Goal: Information Seeking & Learning: Understand process/instructions

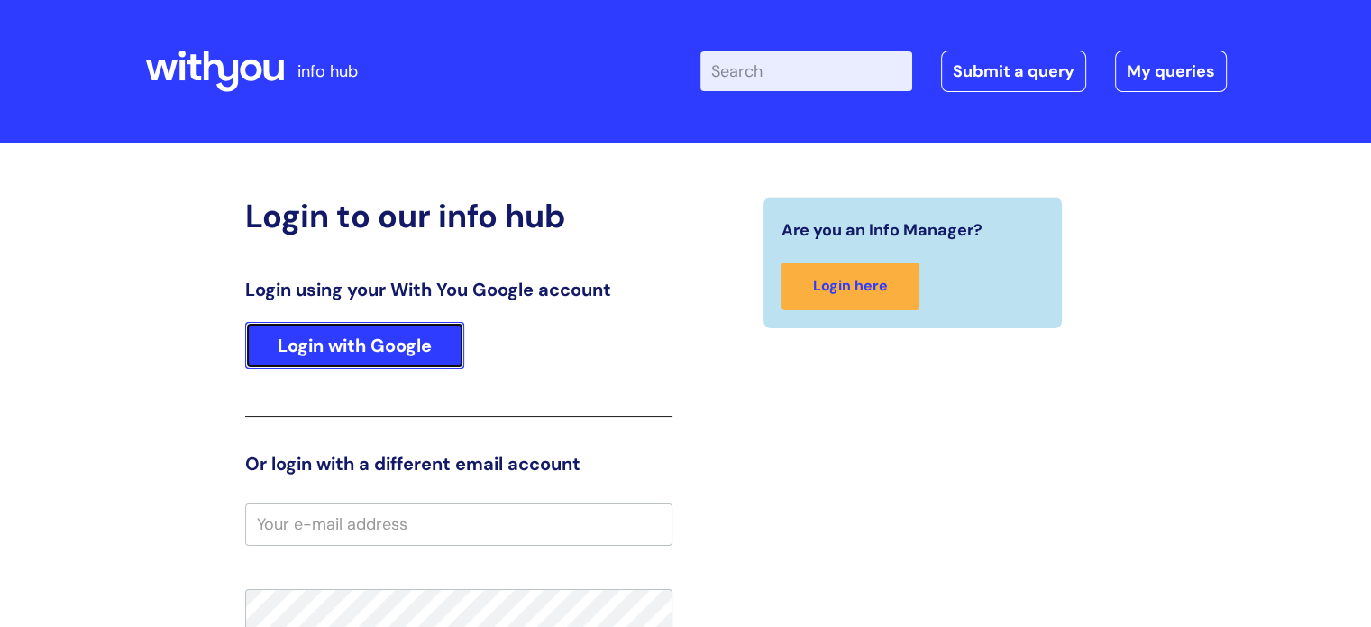
click at [403, 346] on link "Login with Google" at bounding box center [354, 345] width 219 height 47
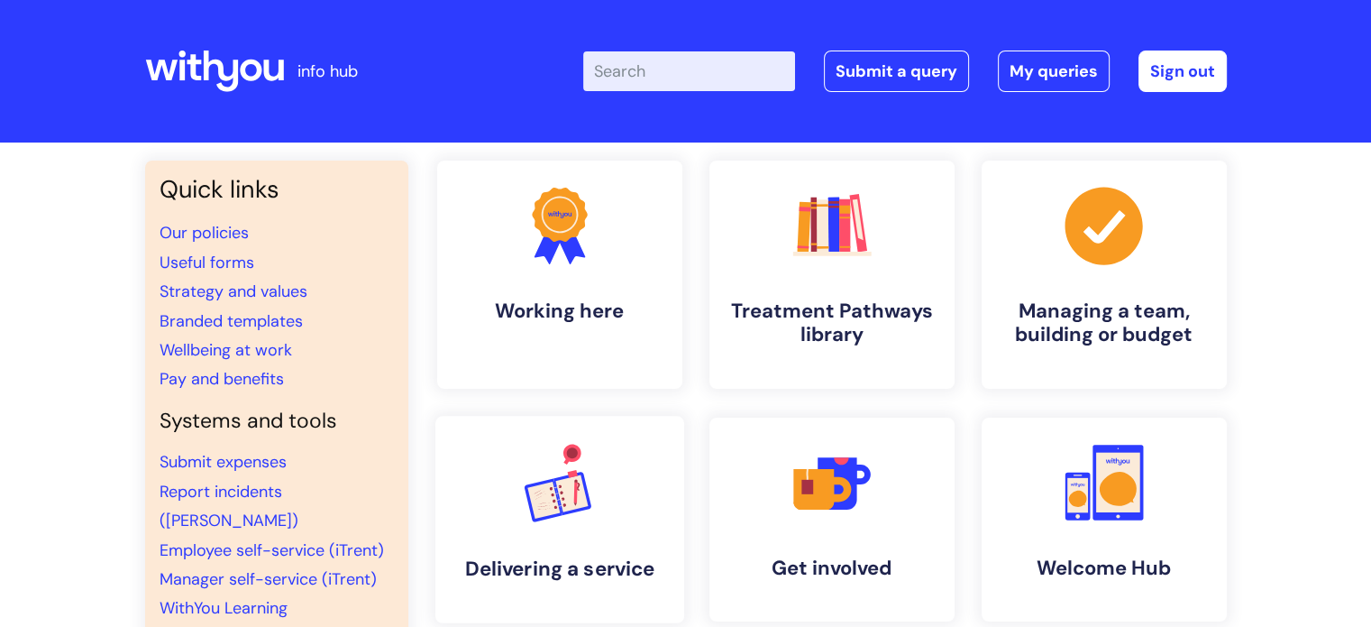
scroll to position [155, 0]
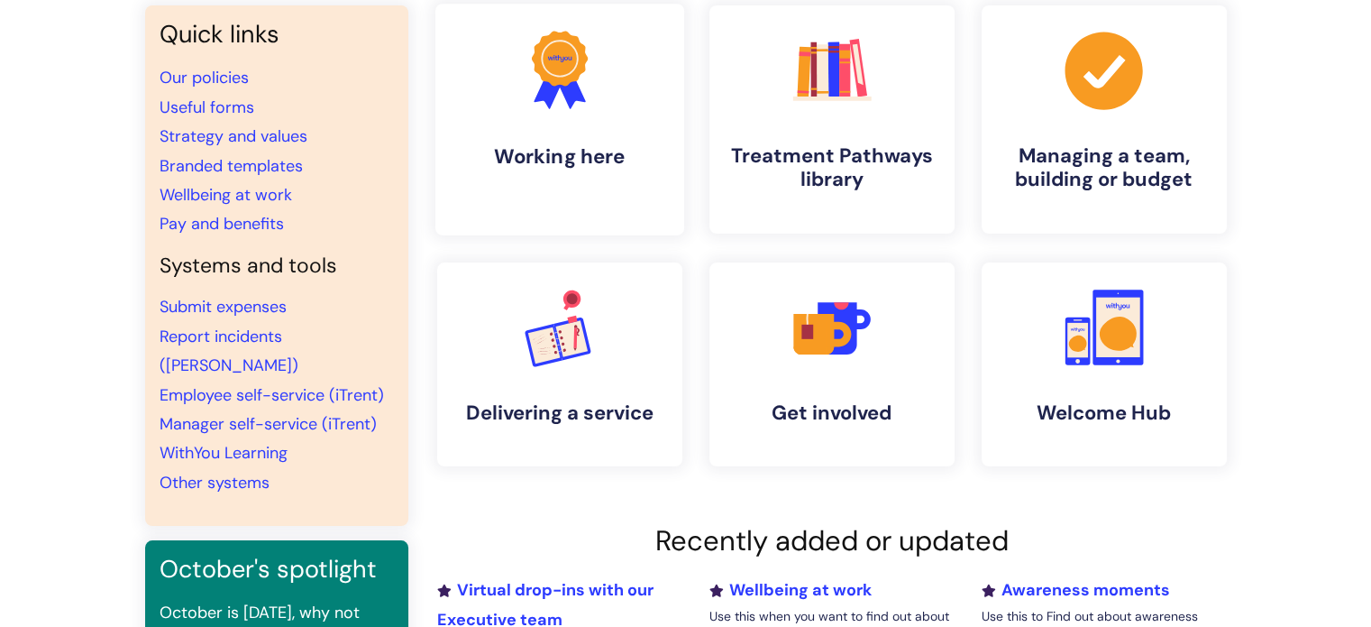
click at [562, 169] on h4 "Working here" at bounding box center [560, 156] width 220 height 24
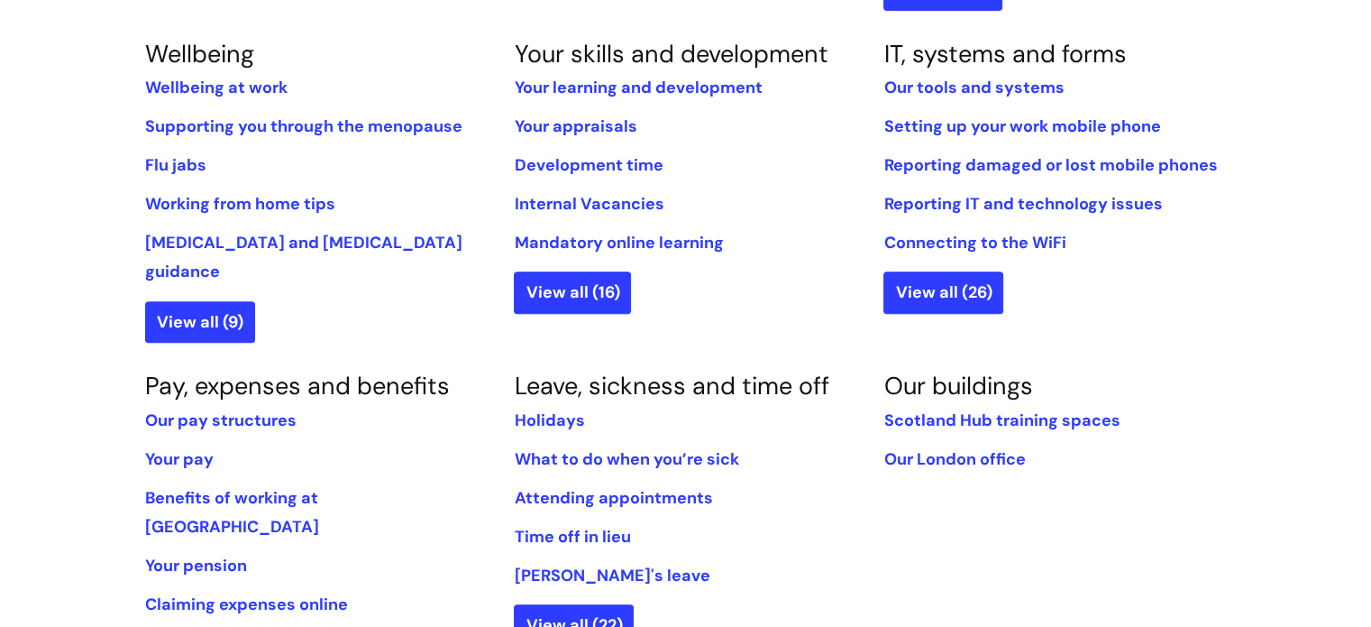
scroll to position [774, 0]
click at [595, 603] on link "View all (22)" at bounding box center [574, 623] width 120 height 41
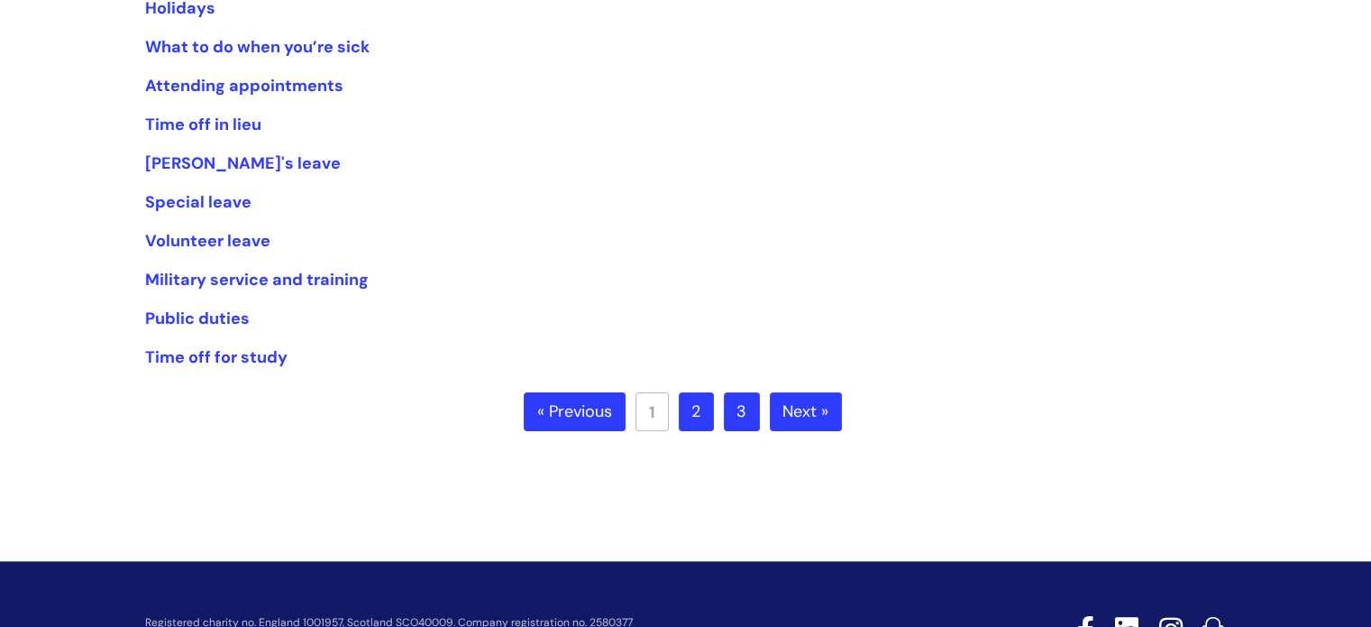
scroll to position [352, 0]
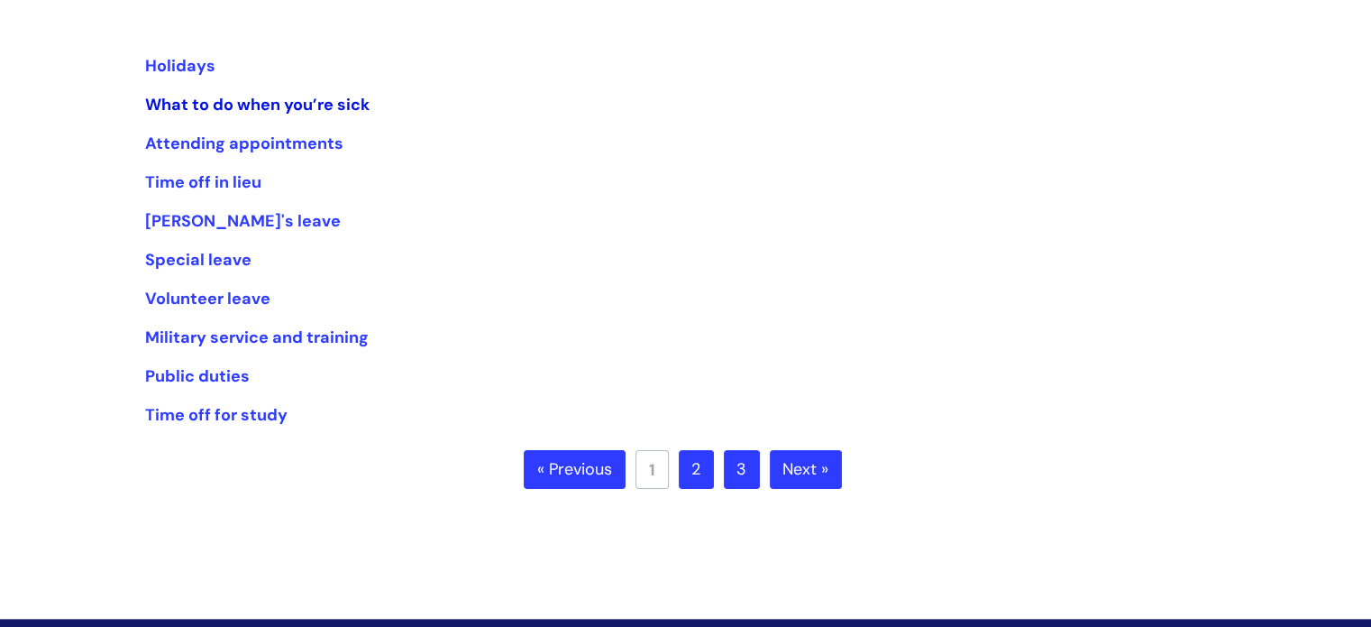
click at [340, 107] on link "What to do when you’re sick" at bounding box center [257, 105] width 224 height 22
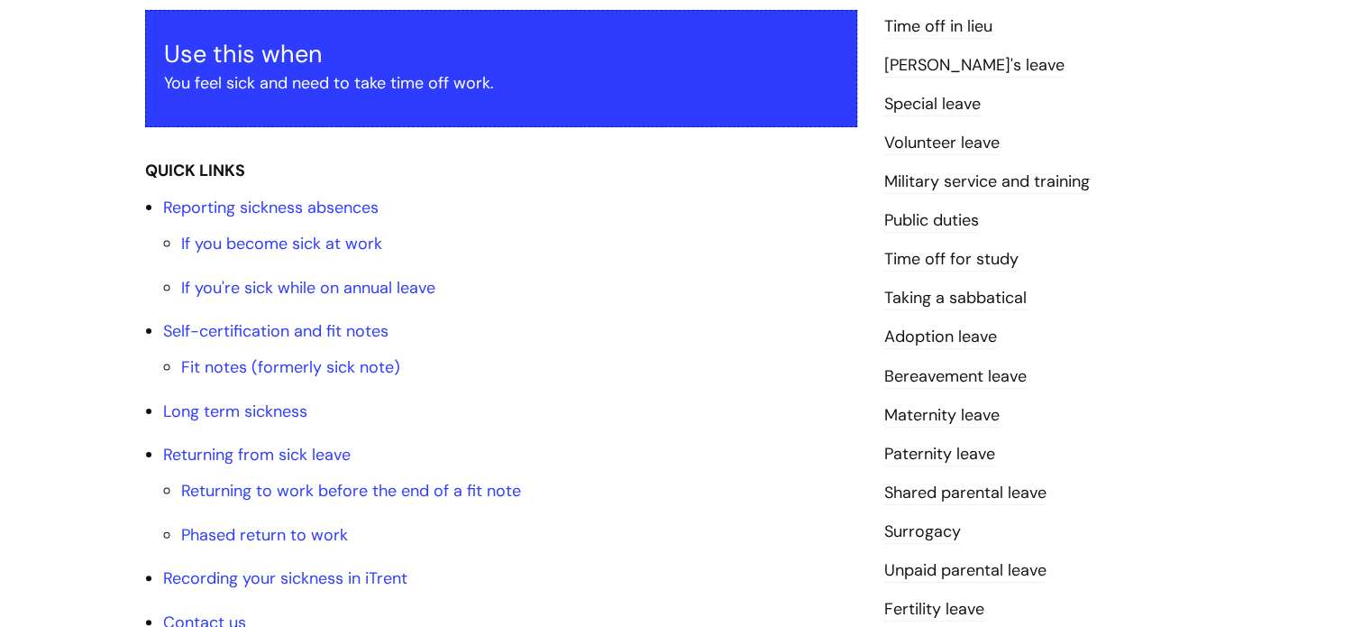
scroll to position [343, 0]
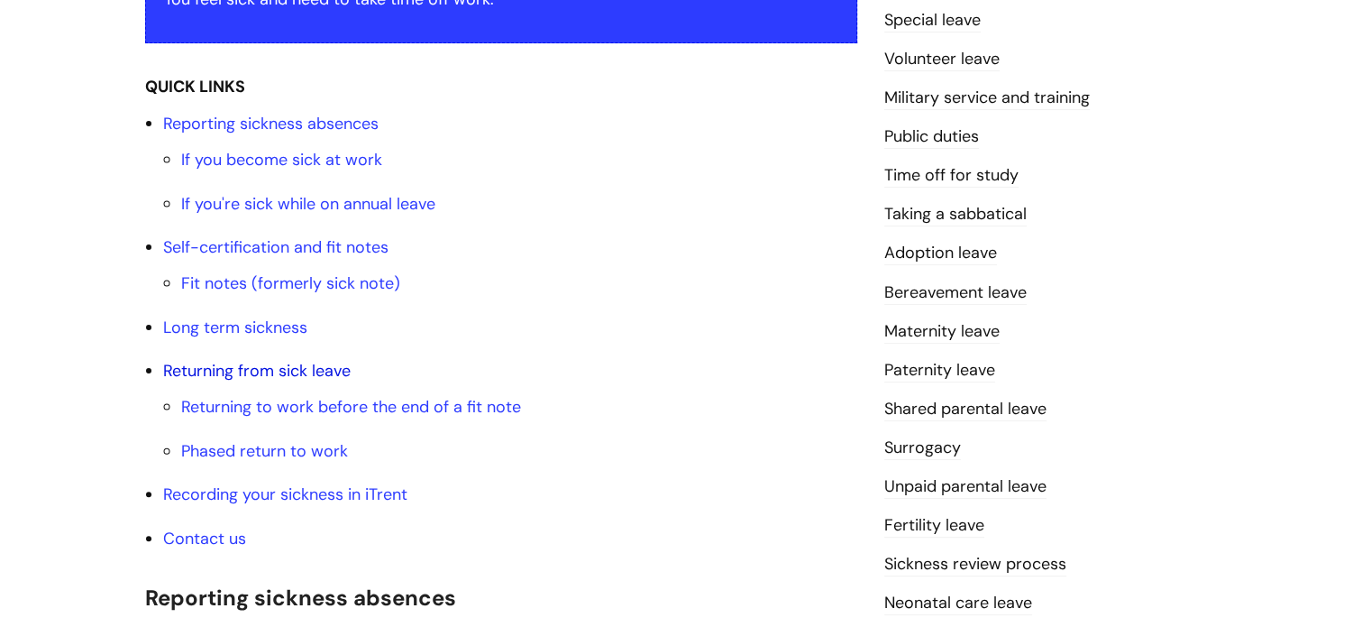
click at [299, 371] on link "Returning from sick leave" at bounding box center [257, 371] width 188 height 22
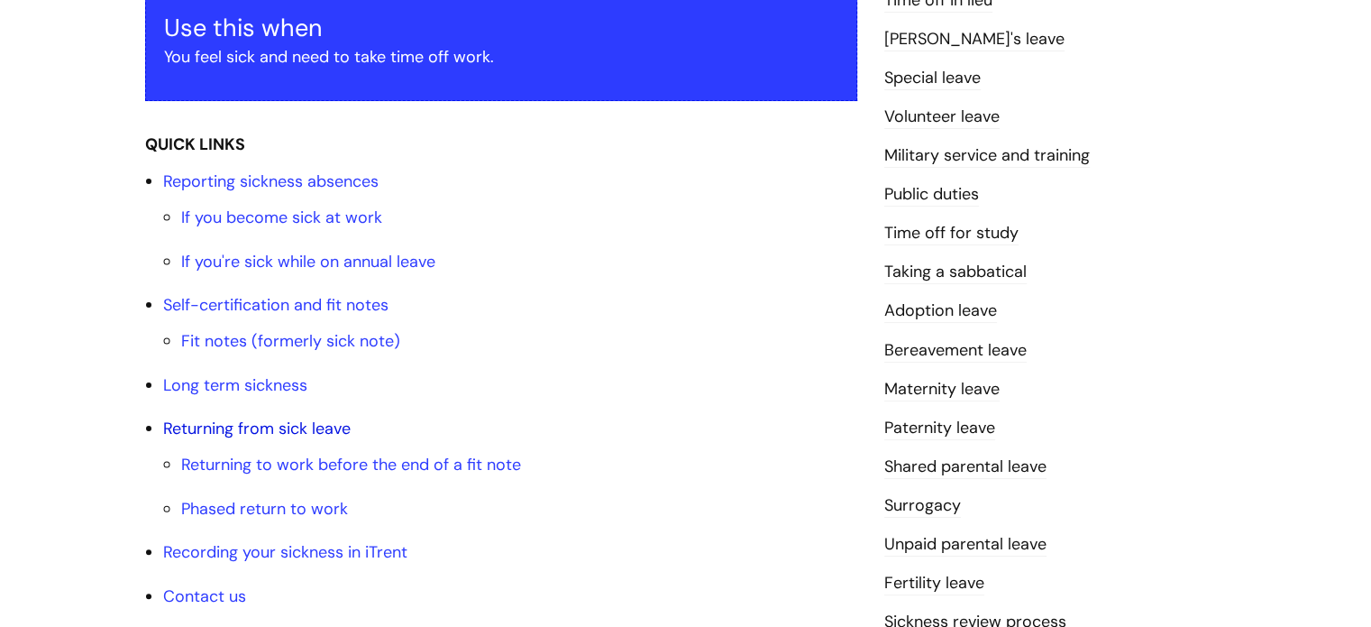
scroll to position [430, 0]
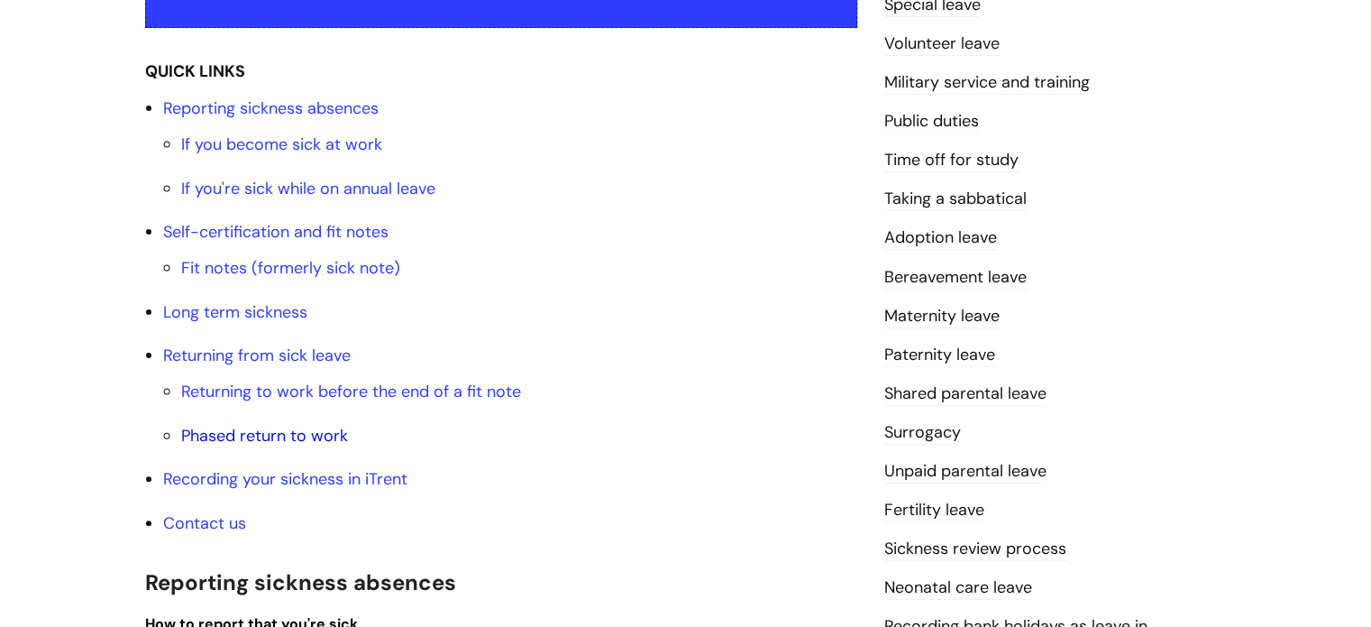
click at [307, 439] on link "Phased return to work" at bounding box center [264, 436] width 167 height 22
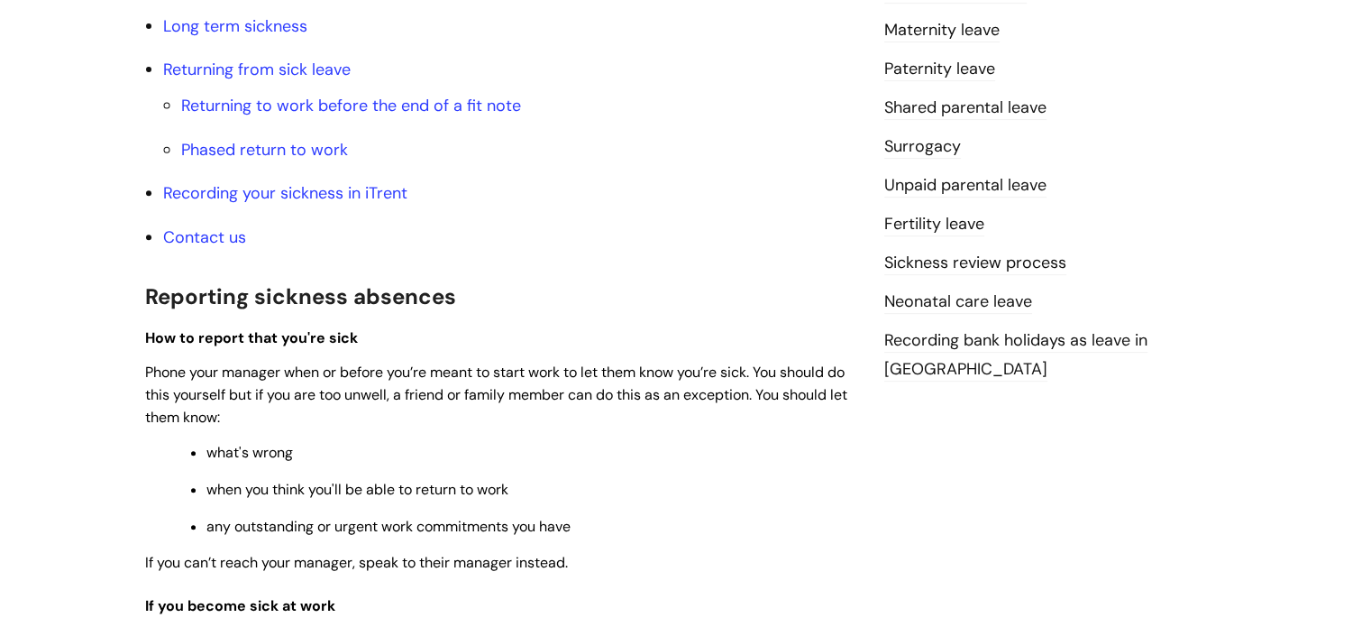
scroll to position [700, 0]
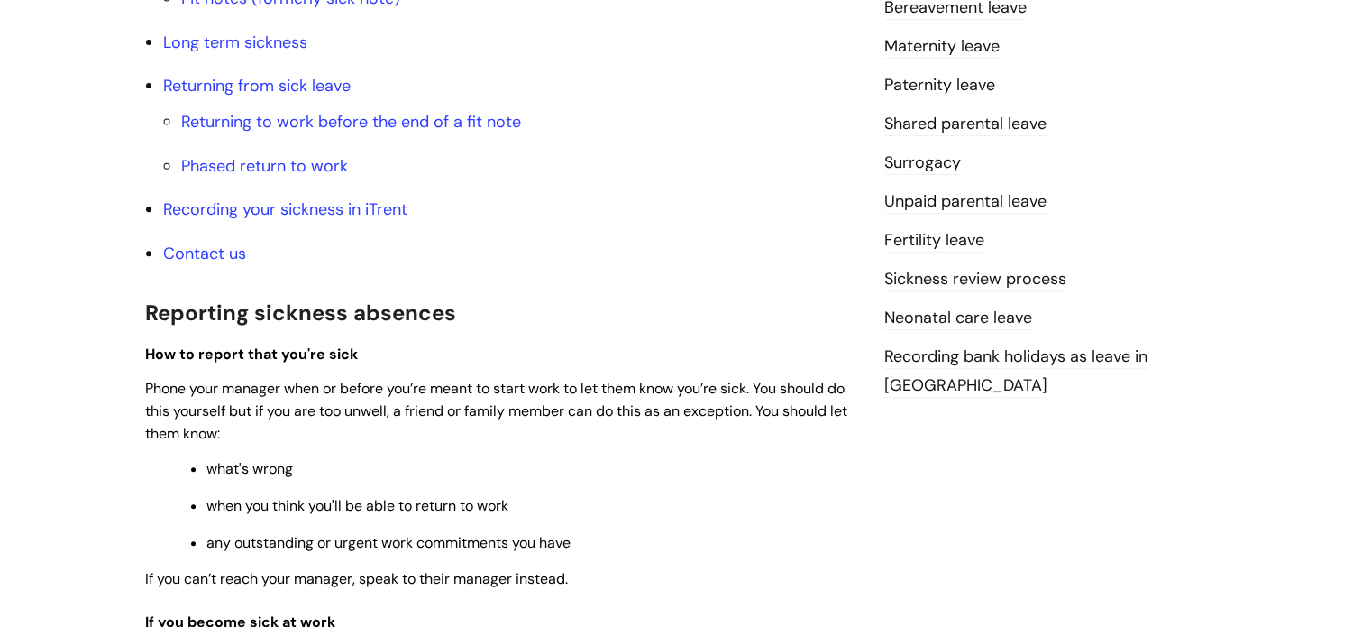
click at [339, 398] on p "Phone your manager when or before you’re meant to start work to let them know y…" at bounding box center [501, 410] width 712 height 67
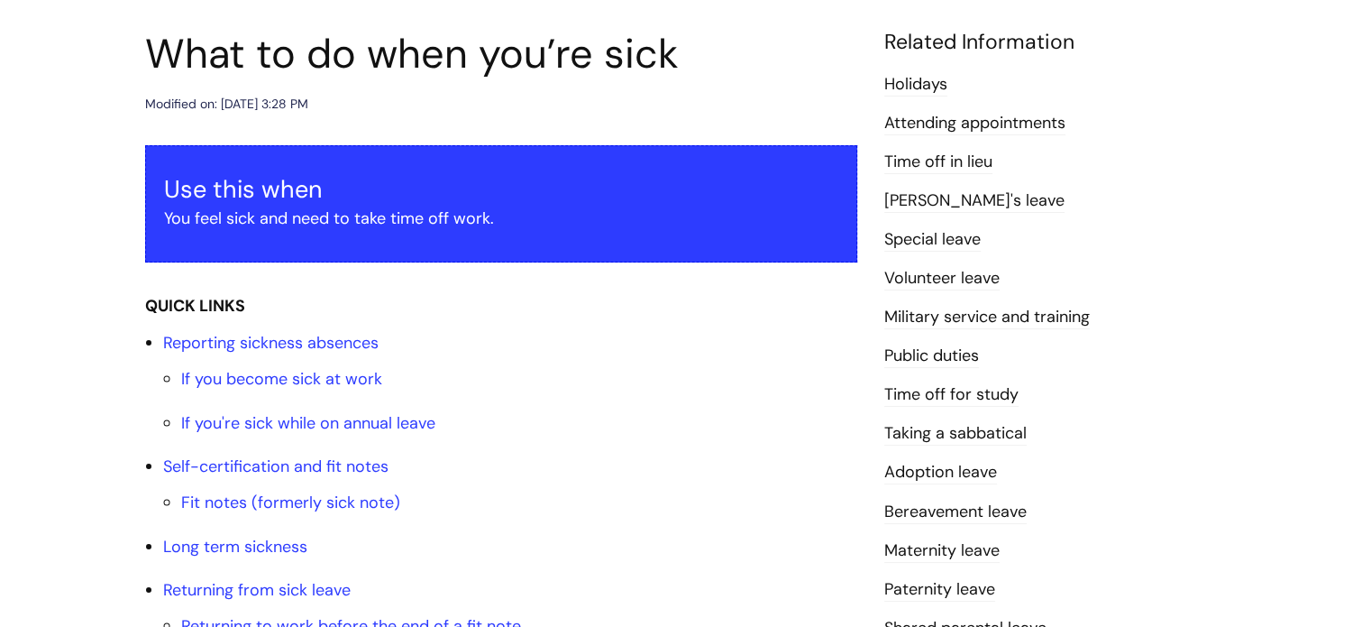
scroll to position [0, 0]
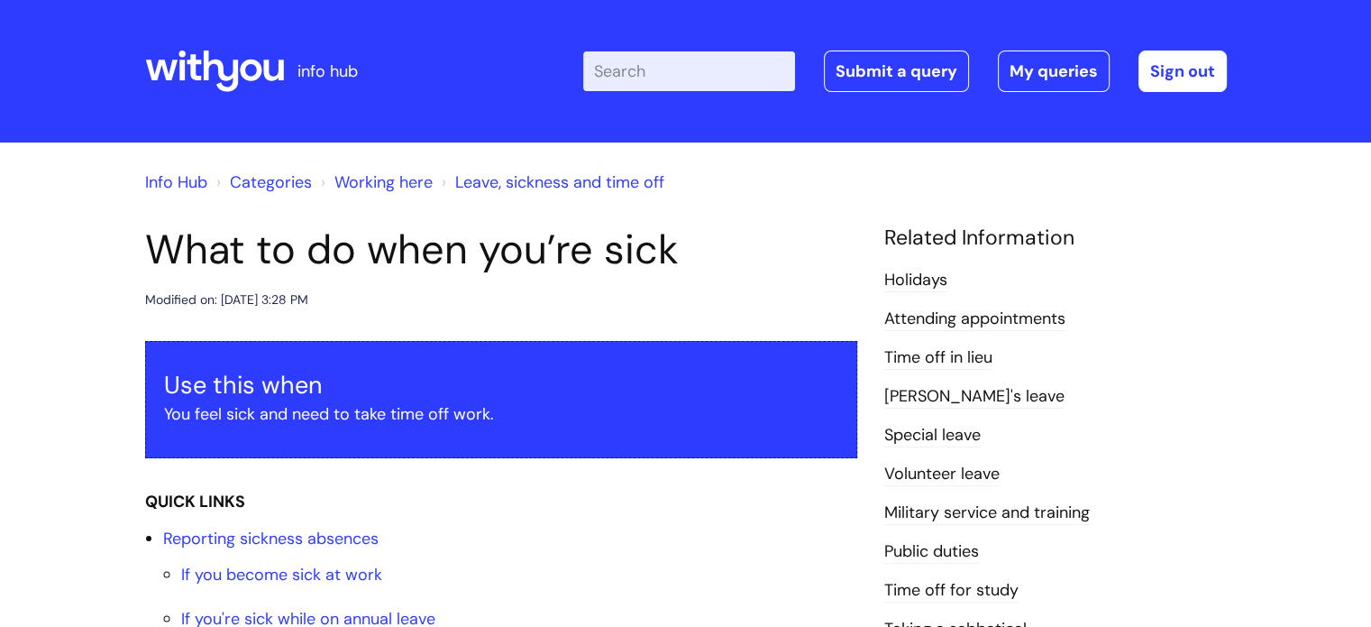
click at [234, 76] on icon at bounding box center [220, 70] width 35 height 41
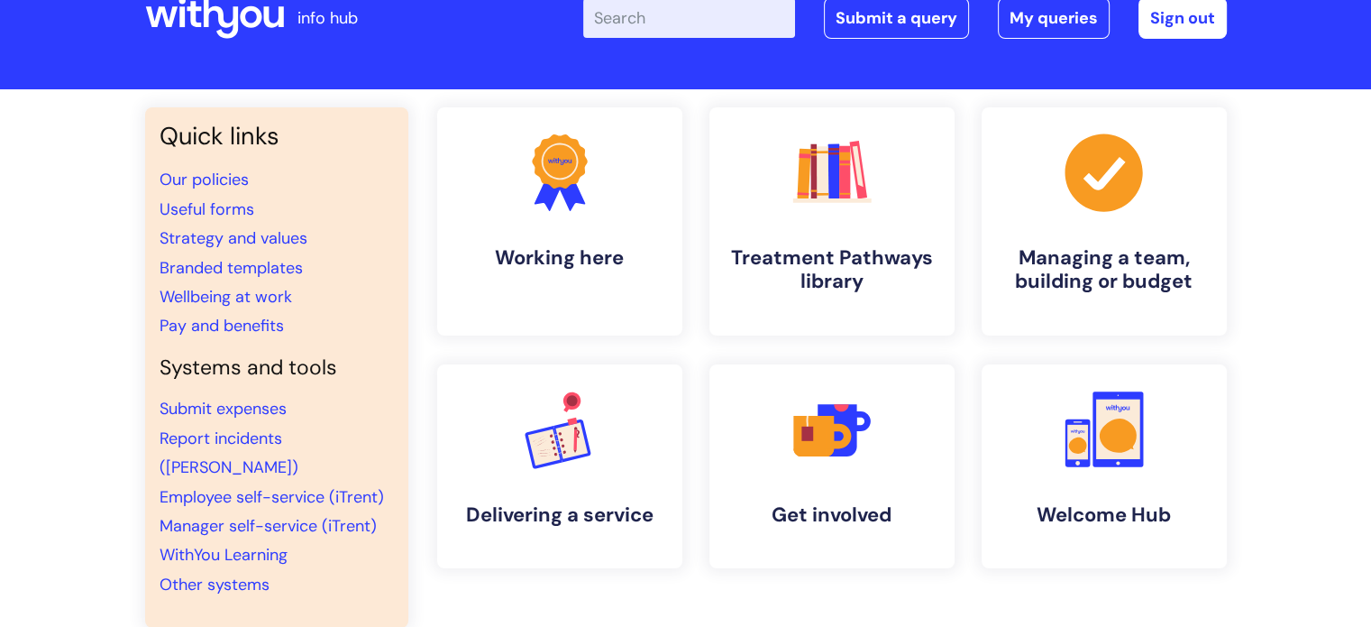
scroll to position [60, 0]
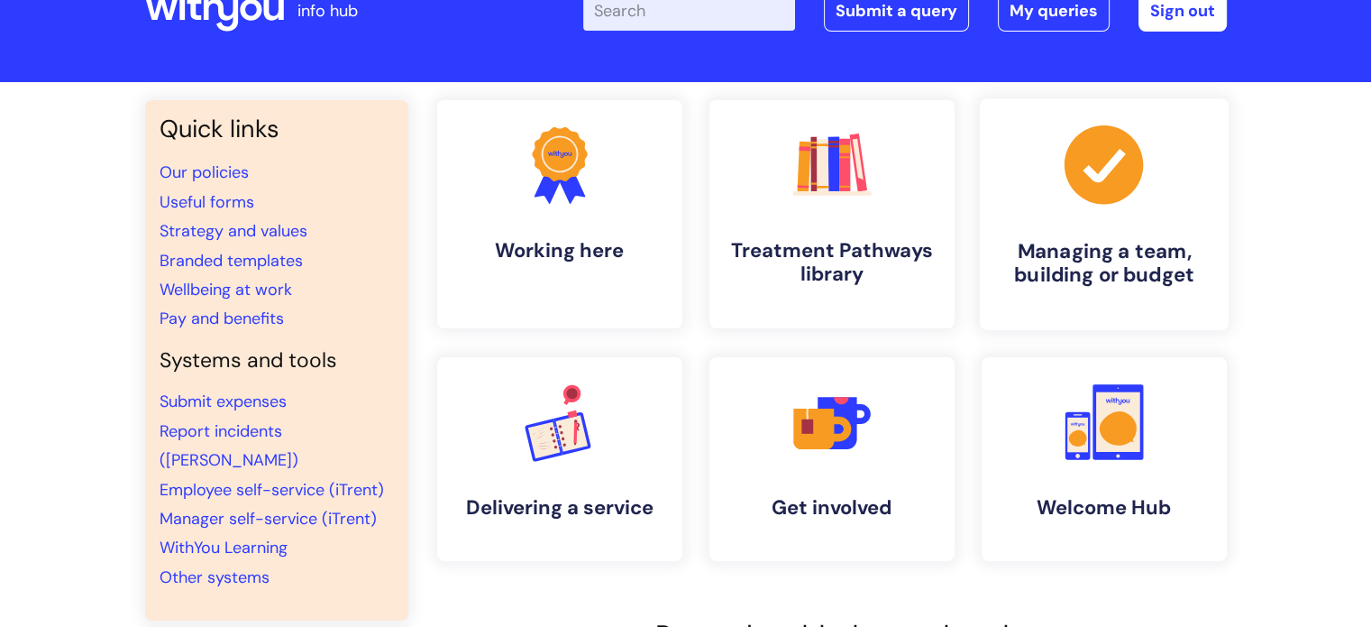
click at [1216, 244] on link ".cls-1{fill:#a53144;stroke-width:0px;} Managing a team, building or budget" at bounding box center [1103, 214] width 249 height 232
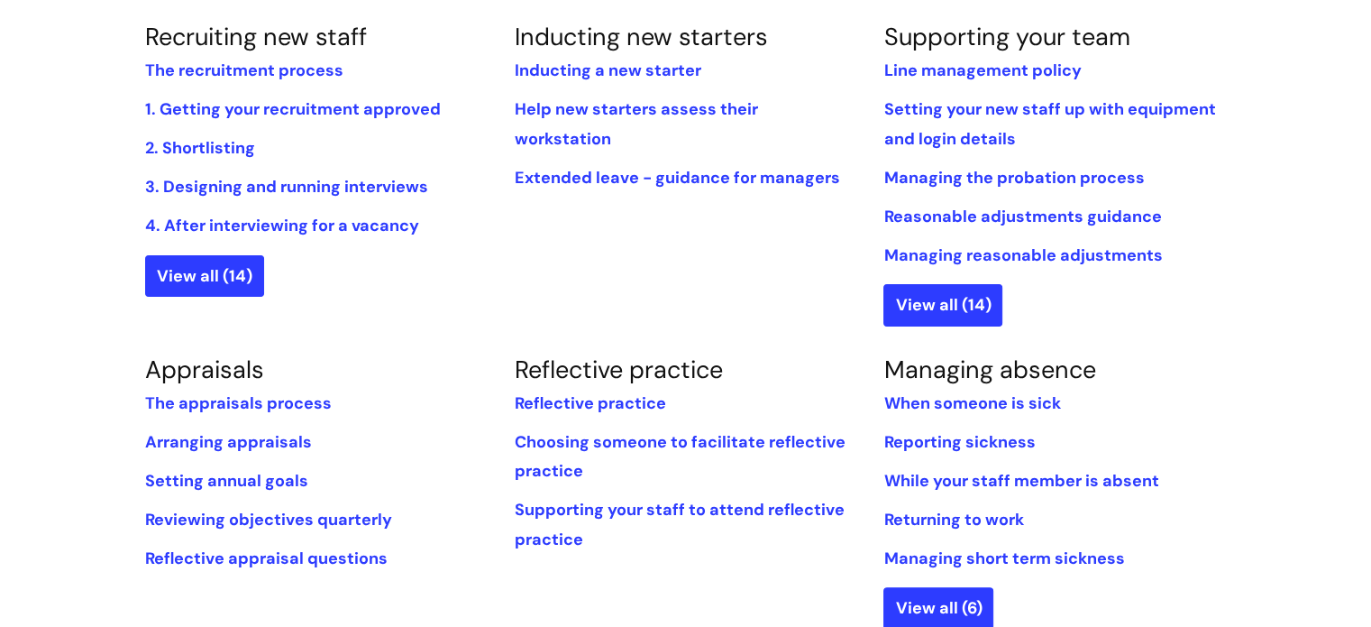
scroll to position [508, 0]
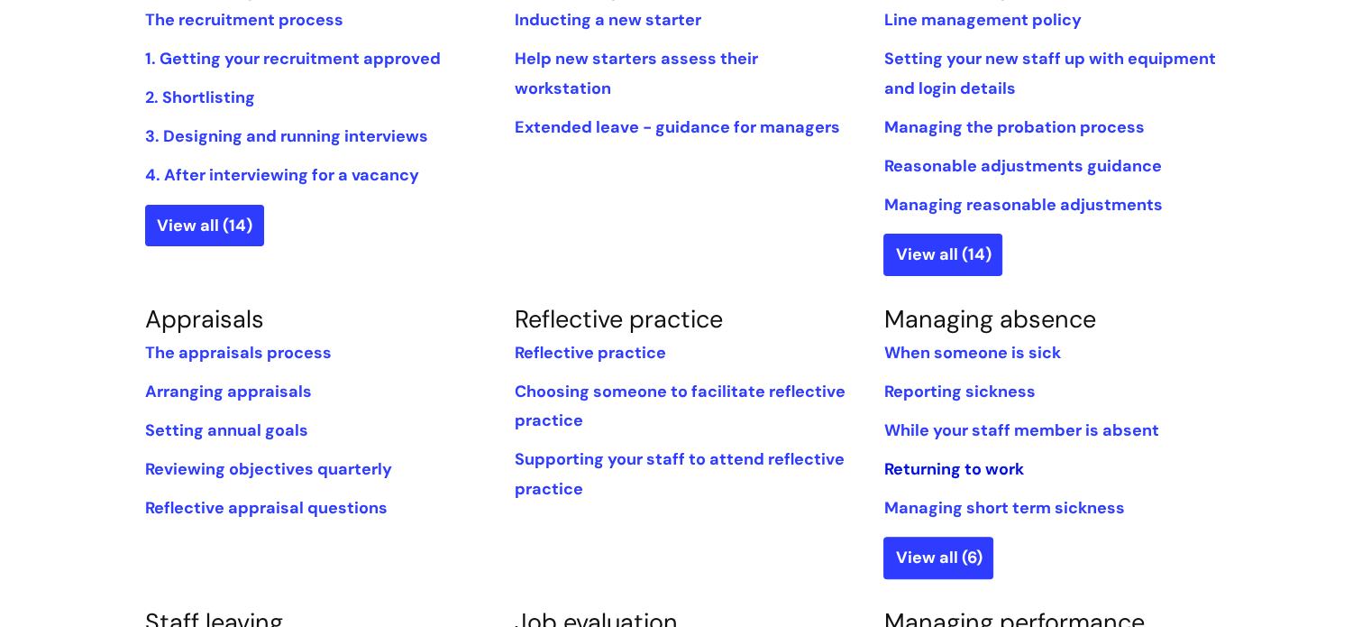
click at [965, 470] on link "Returning to work" at bounding box center [953, 469] width 140 height 22
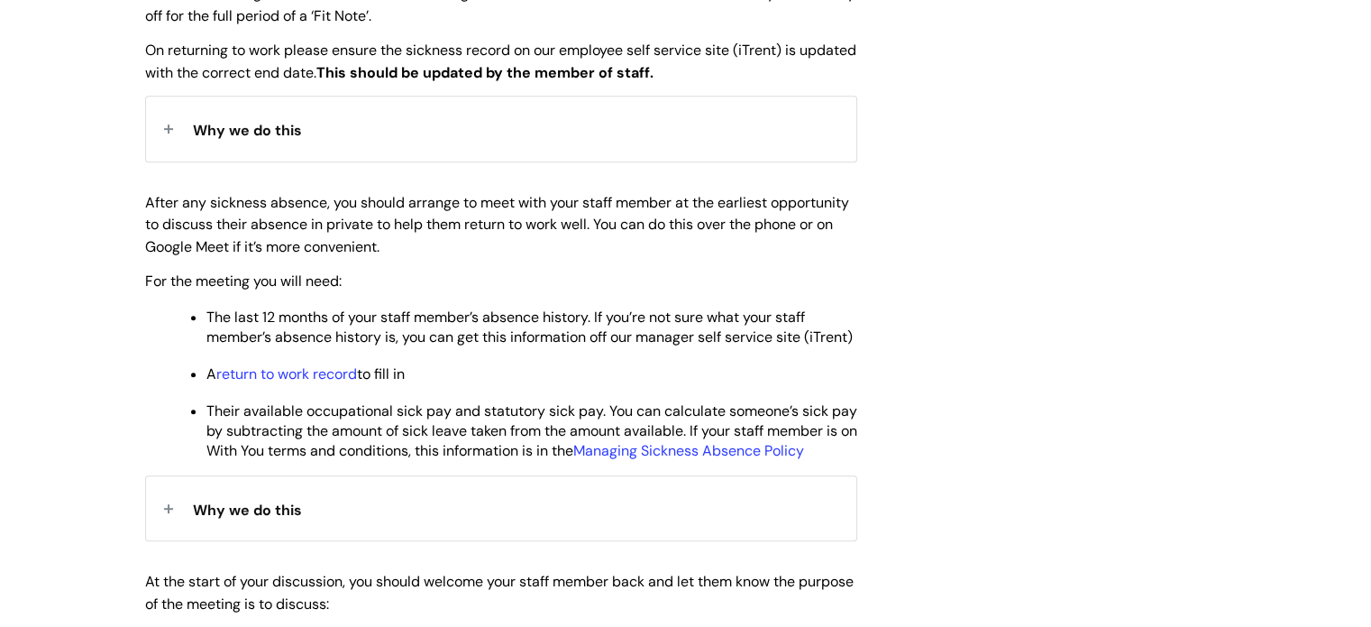
scroll to position [777, 0]
click at [332, 381] on link "return to work record" at bounding box center [286, 371] width 141 height 19
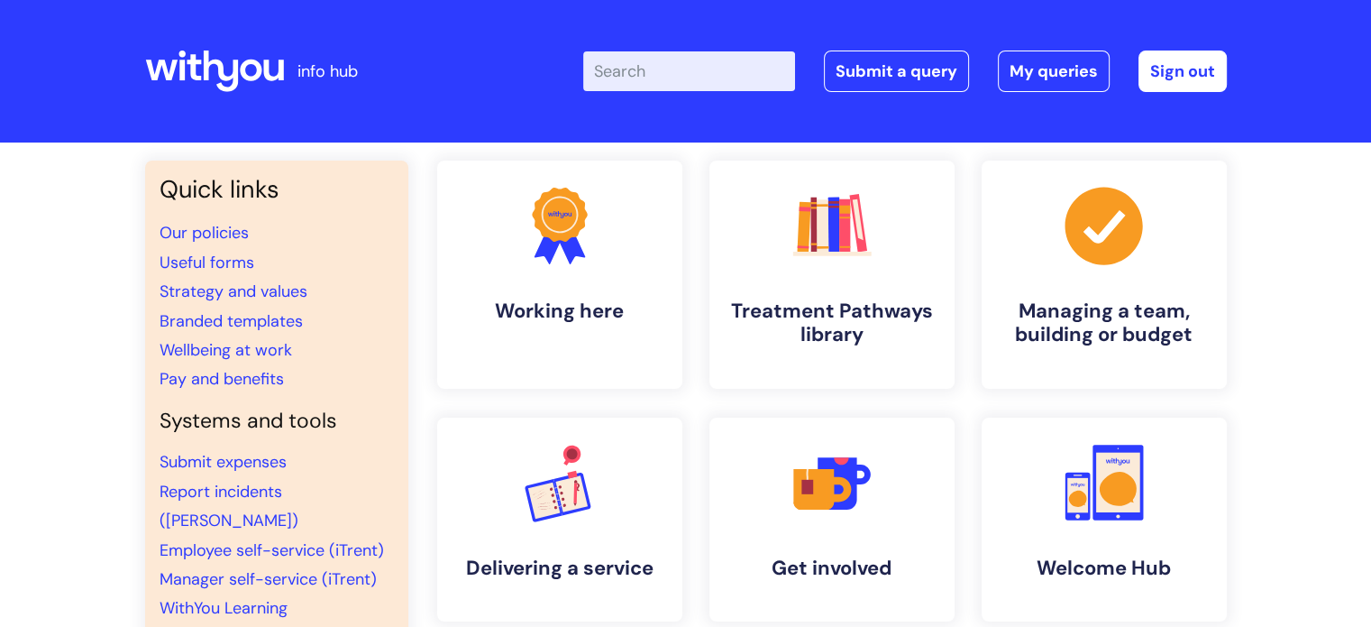
scroll to position [76, 0]
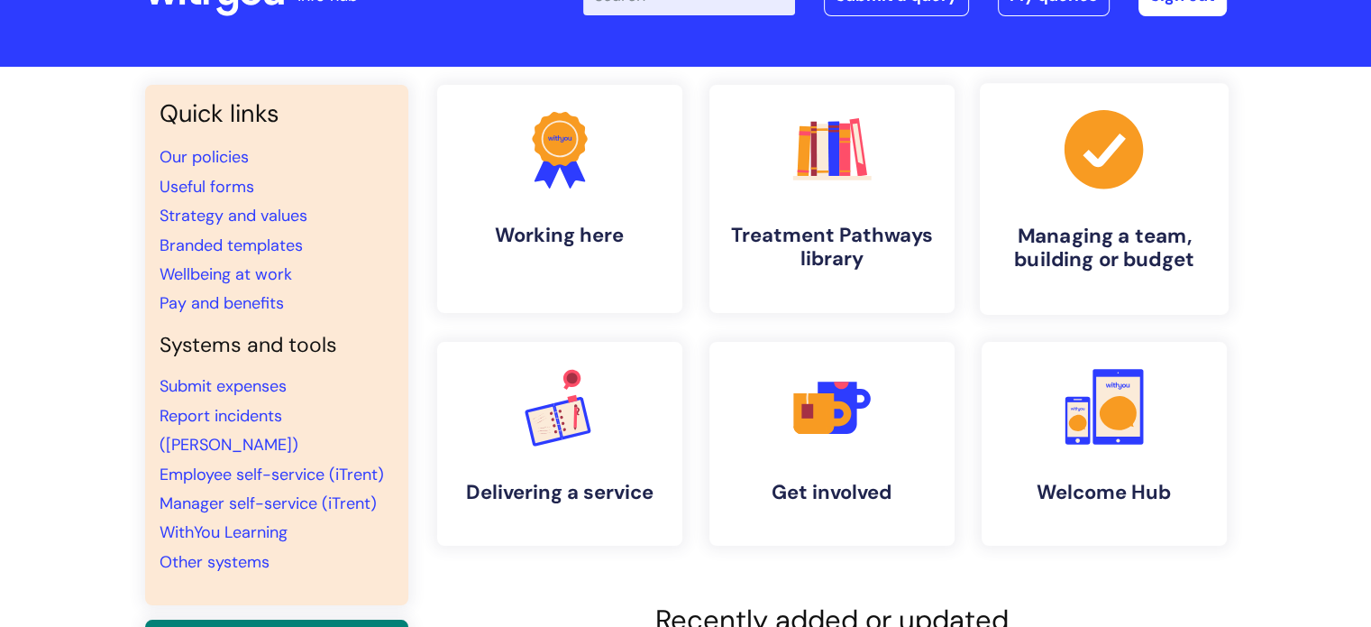
click at [1097, 208] on link ".cls-1{fill:#a53144;stroke-width:0px;} Managing a team, building or budget" at bounding box center [1103, 199] width 249 height 232
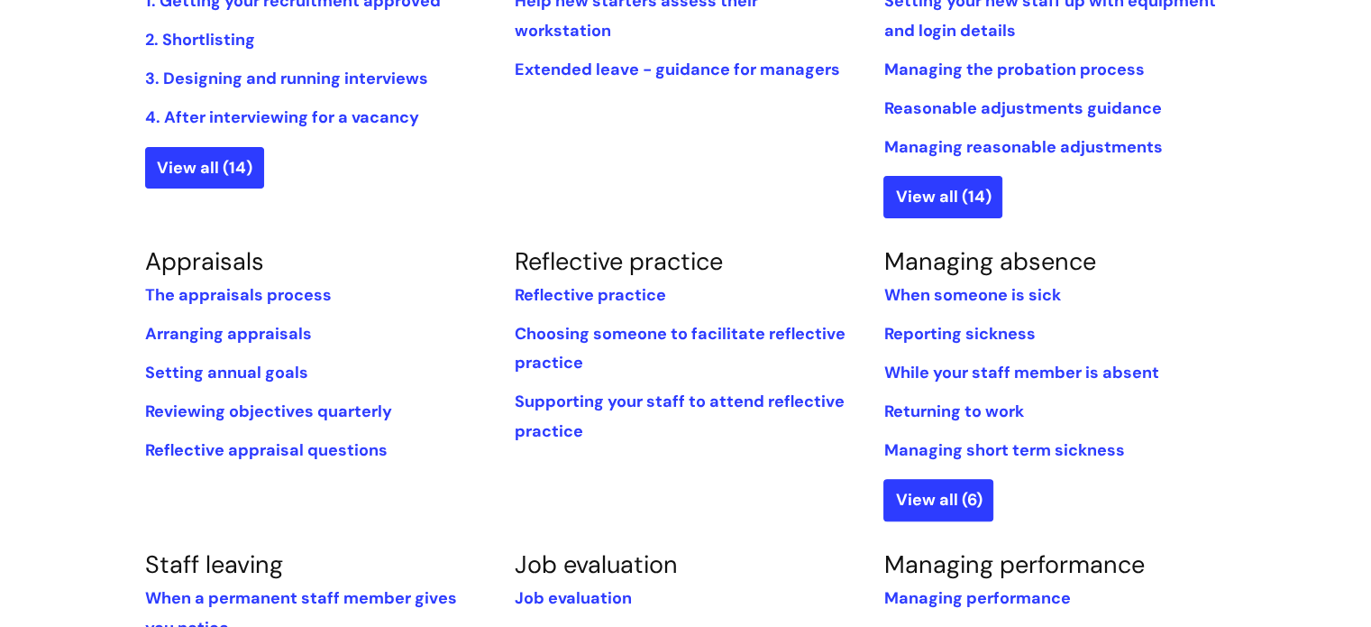
scroll to position [566, 0]
click at [919, 500] on link "View all (6)" at bounding box center [938, 499] width 110 height 41
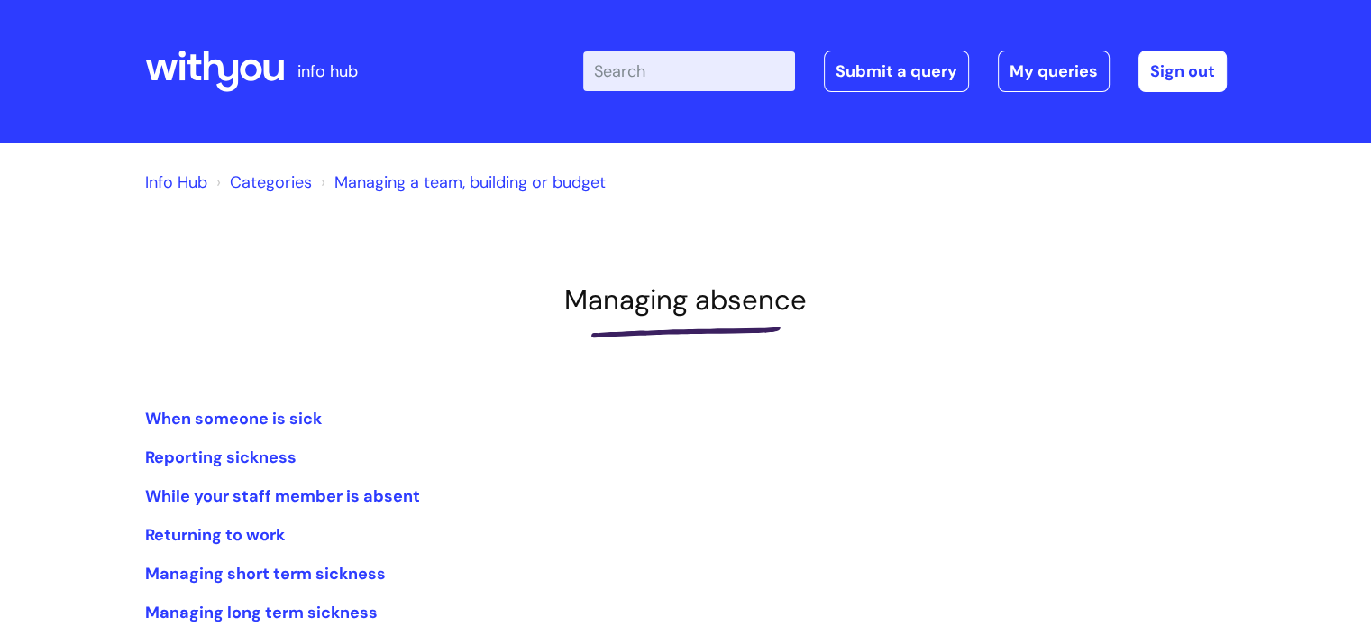
scroll to position [304, 0]
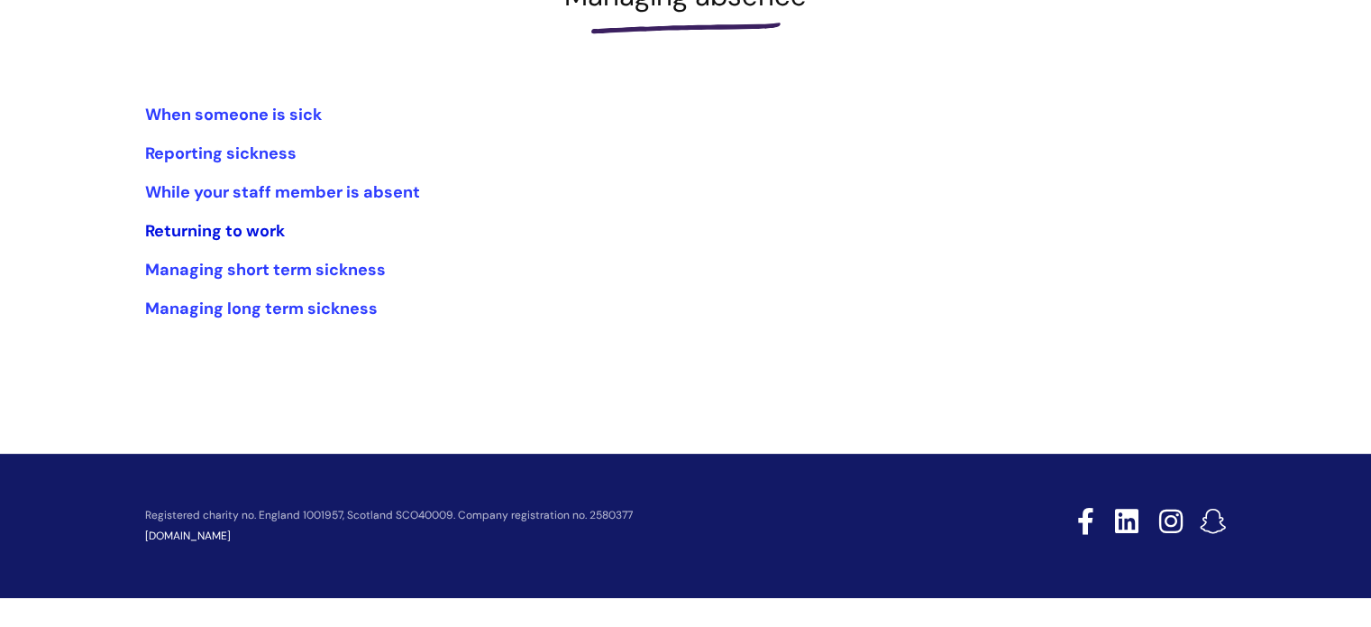
click at [228, 232] on link "Returning to work" at bounding box center [215, 231] width 140 height 22
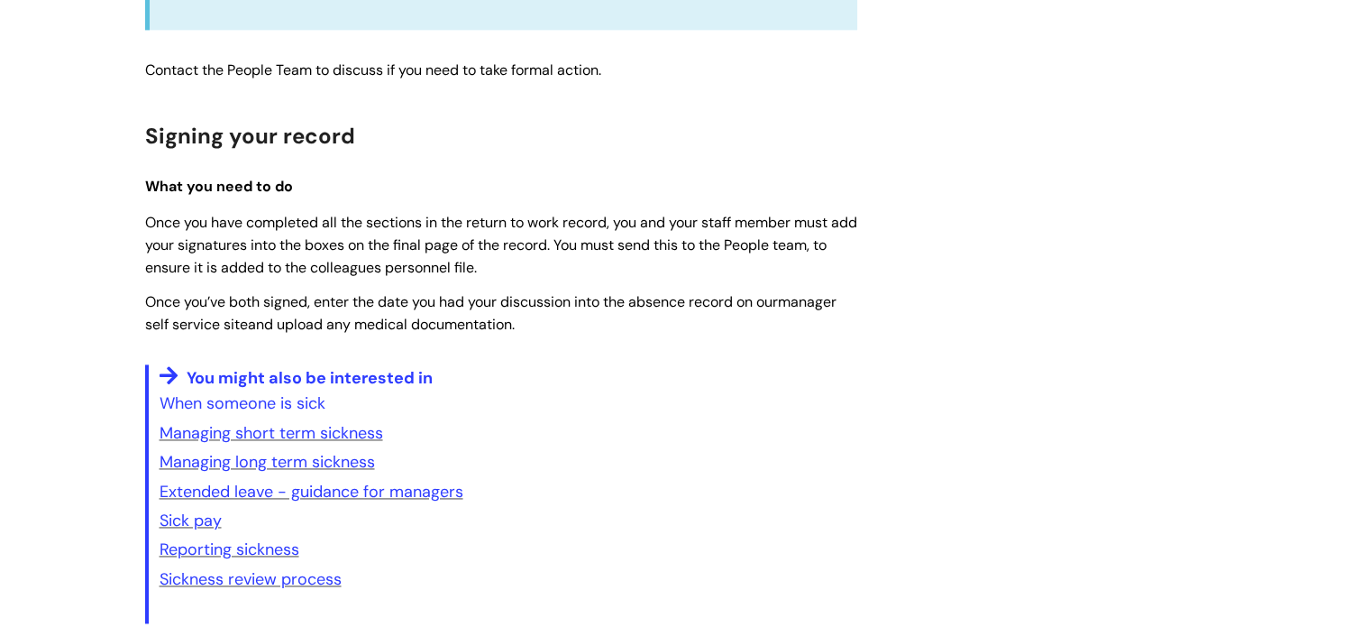
scroll to position [2638, 0]
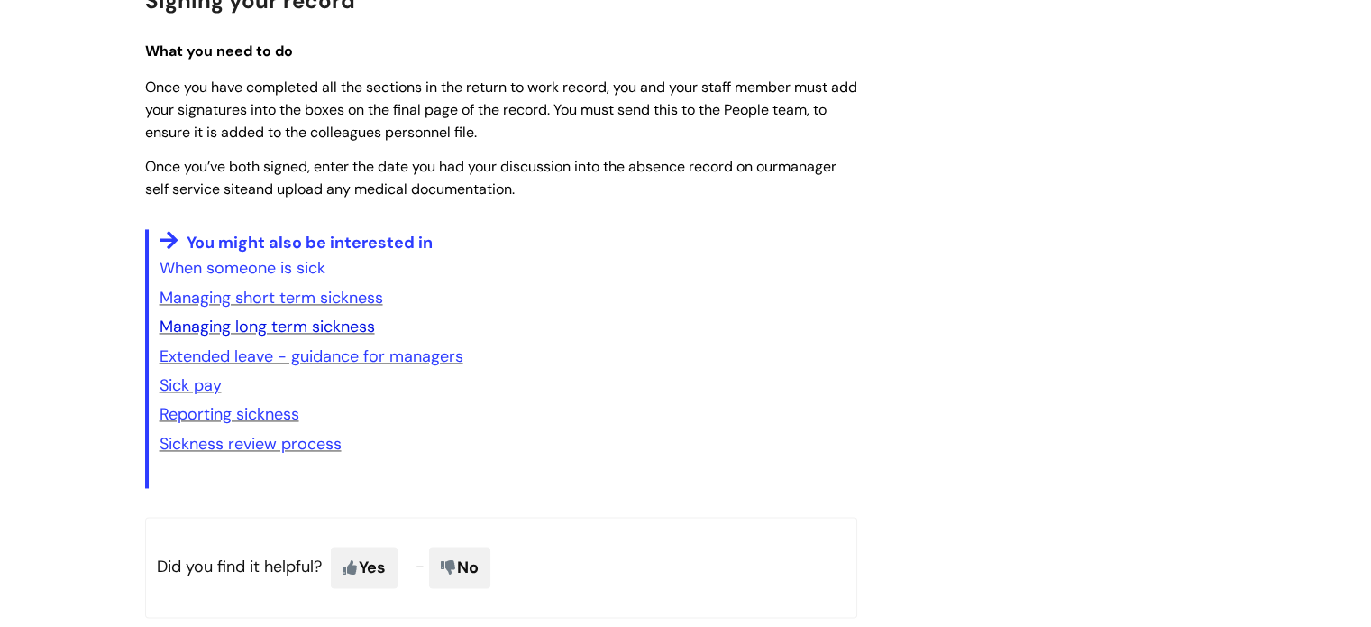
click at [357, 337] on link "Managing long term sickness" at bounding box center [267, 327] width 215 height 22
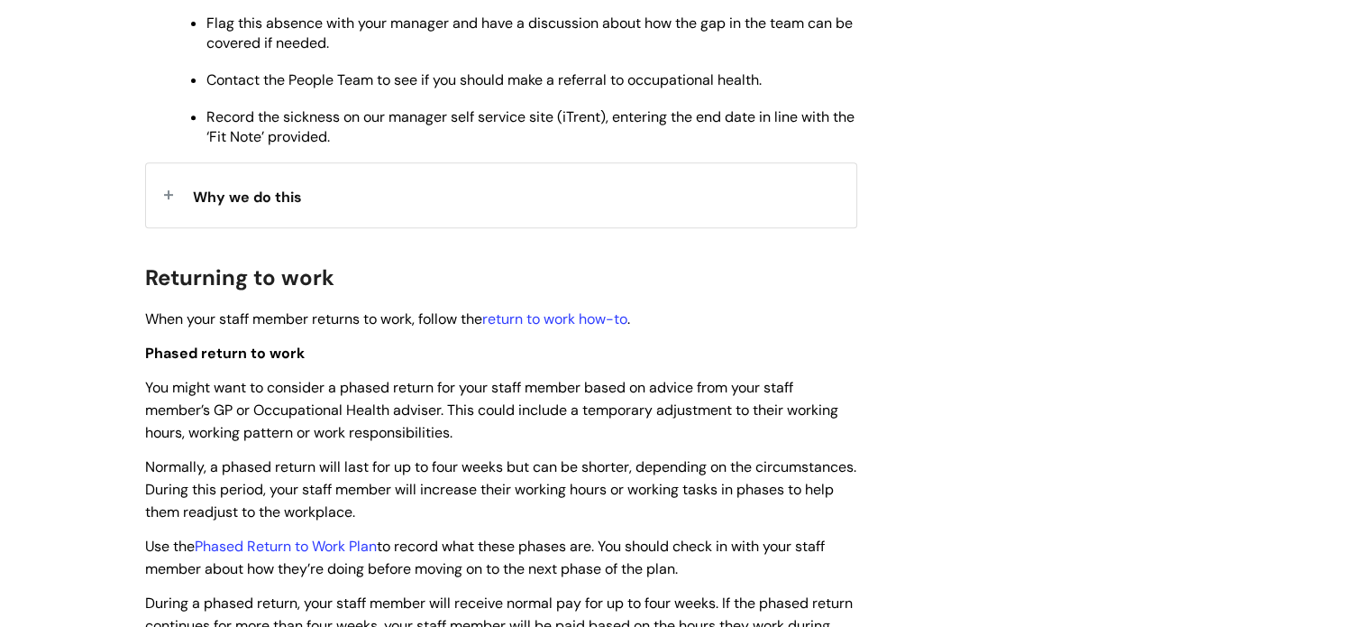
scroll to position [901, 0]
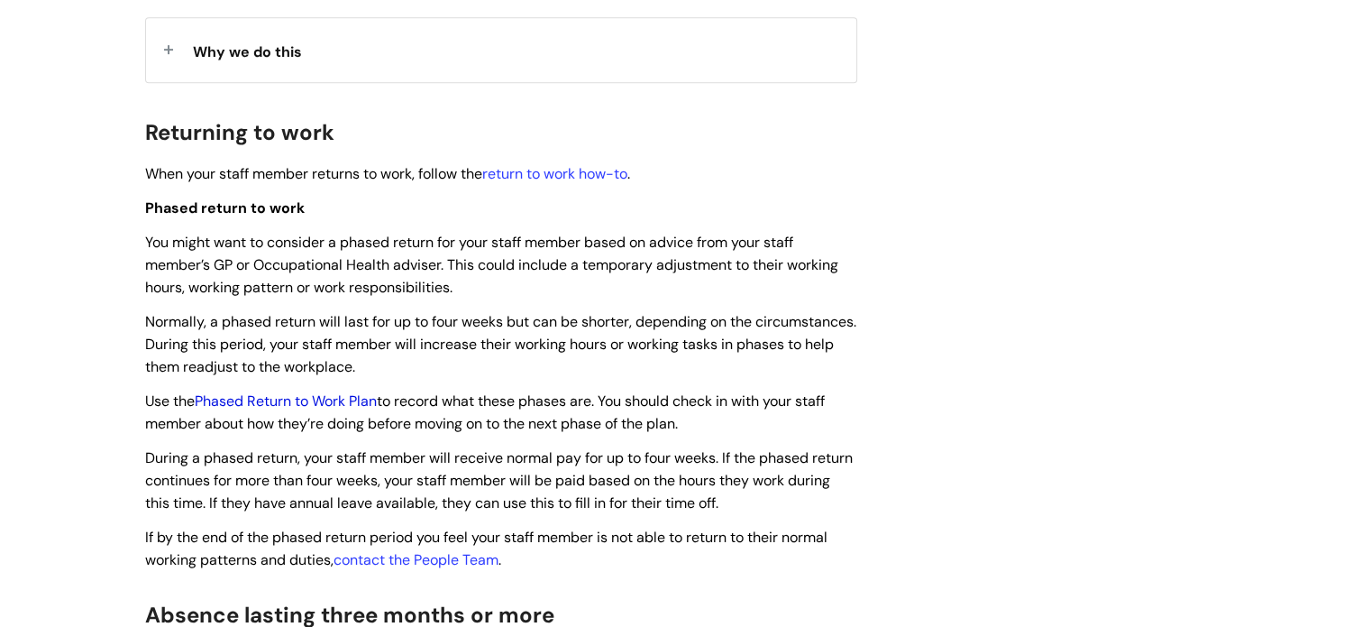
click at [336, 407] on link "Phased Return to Work Plan" at bounding box center [286, 400] width 182 height 19
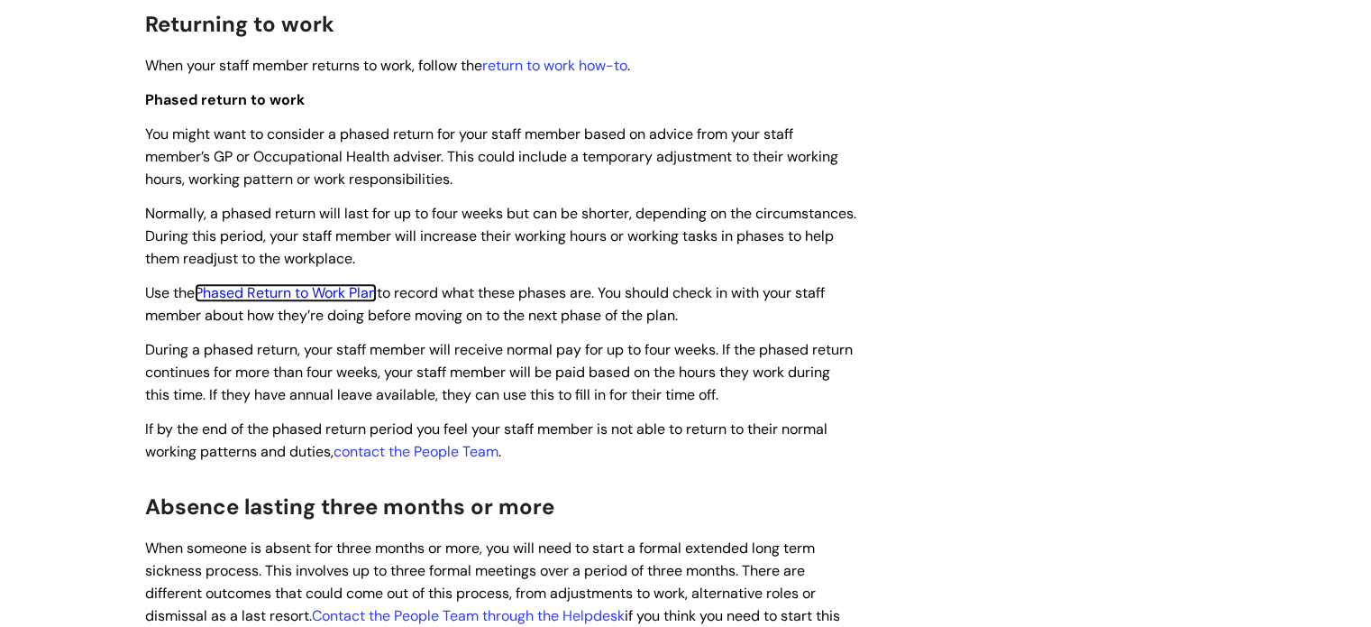
scroll to position [1165, 0]
